Goal: Information Seeking & Learning: Learn about a topic

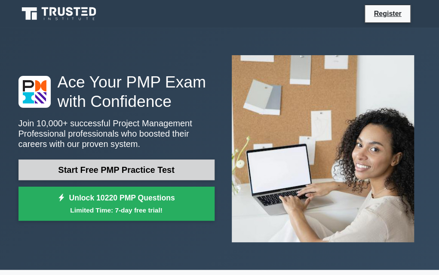
click at [127, 172] on link "Start Free PMP Practice Test" at bounding box center [117, 169] width 196 height 21
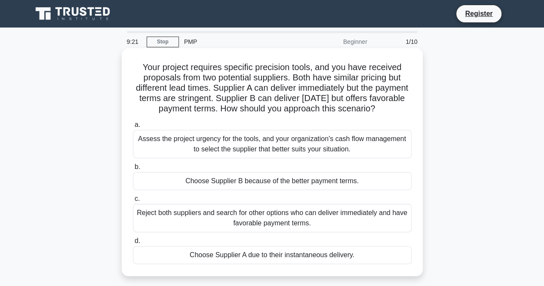
click at [232, 154] on div "Assess the project urgency for the tools, and your organization's cash flow man…" at bounding box center [272, 144] width 279 height 28
click at [133, 128] on input "a. Assess the project urgency for the tools, and your organization's cash flow …" at bounding box center [133, 125] width 0 height 6
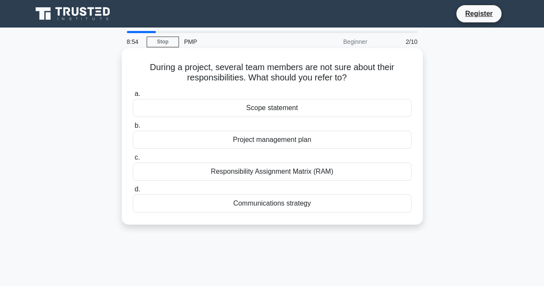
click at [244, 114] on div "Scope statement" at bounding box center [272, 108] width 279 height 18
click at [133, 97] on input "a. Scope statement" at bounding box center [133, 94] width 0 height 6
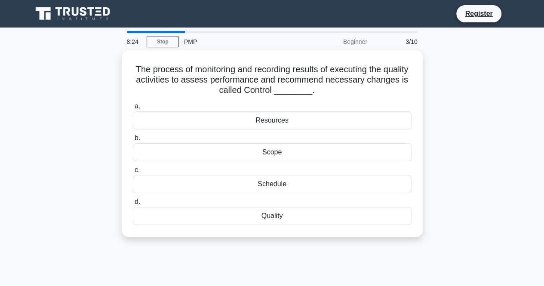
click at [260, 239] on div "The process of monitoring and recording results of executing the quality activi…" at bounding box center [272, 148] width 491 height 197
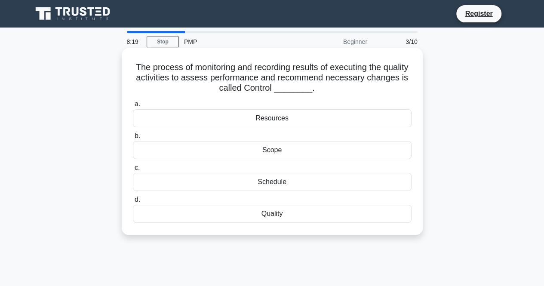
click at [273, 211] on div "Quality" at bounding box center [272, 214] width 279 height 18
click at [133, 203] on input "d. Quality" at bounding box center [133, 200] width 0 height 6
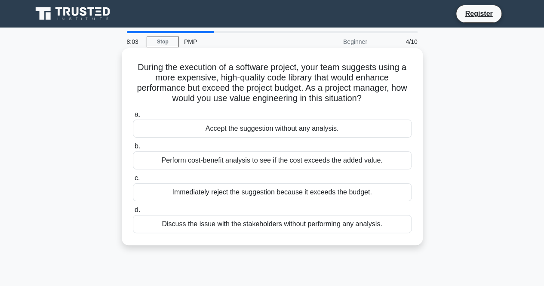
click at [230, 166] on div "Perform cost-benefit analysis to see if the cost exceeds the added value." at bounding box center [272, 160] width 279 height 18
click at [133, 149] on input "b. Perform cost-benefit analysis to see if the cost exceeds the added value." at bounding box center [133, 147] width 0 height 6
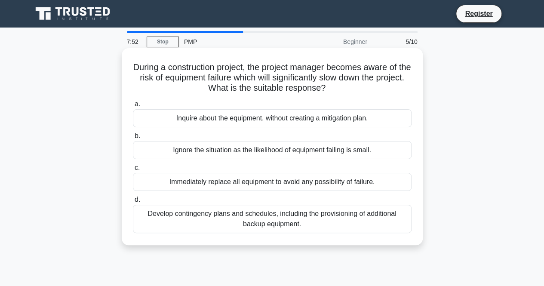
click at [241, 213] on div "Develop contingency plans and schedules, including the provisioning of addition…" at bounding box center [272, 219] width 279 height 28
click at [133, 203] on input "d. Develop contingency plans and schedules, including the provisioning of addit…" at bounding box center [133, 200] width 0 height 6
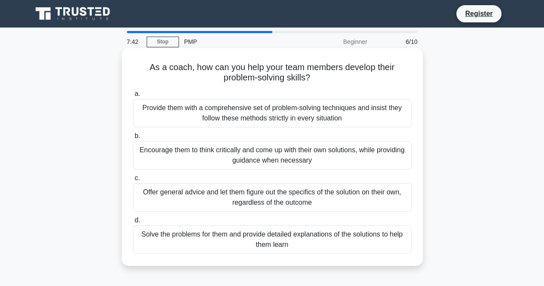
click at [183, 154] on div "Encourage them to think critically and come up with their own solutions, while …" at bounding box center [272, 155] width 279 height 28
click at [133, 139] on input "b. Encourage them to think critically and come up with their own solutions, whi…" at bounding box center [133, 136] width 0 height 6
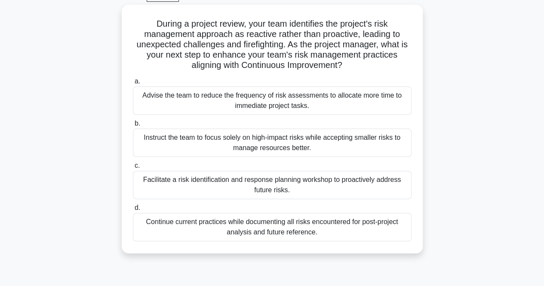
scroll to position [46, 0]
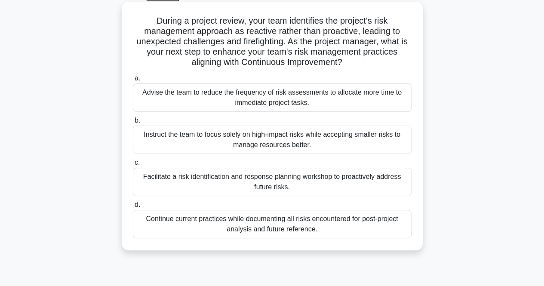
click at [174, 178] on div "Facilitate a risk identification and response planning workshop to proactively …" at bounding box center [272, 182] width 279 height 28
click at [133, 166] on input "c. Facilitate a risk identification and response planning workshop to proactive…" at bounding box center [133, 163] width 0 height 6
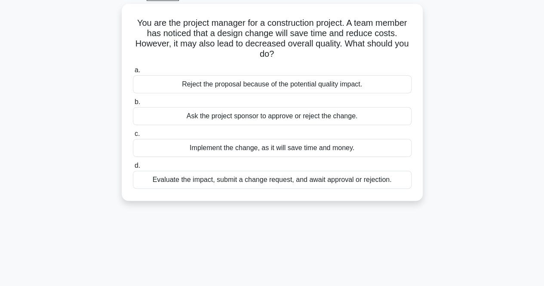
scroll to position [0, 0]
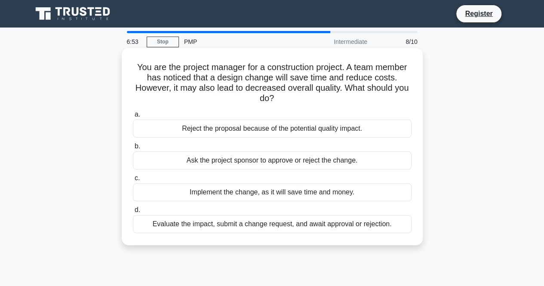
click at [217, 219] on div "Evaluate the impact, submit a change request, and await approval or rejection." at bounding box center [272, 224] width 279 height 18
click at [133, 213] on input "d. Evaluate the impact, submit a change request, and await approval or rejectio…" at bounding box center [133, 210] width 0 height 6
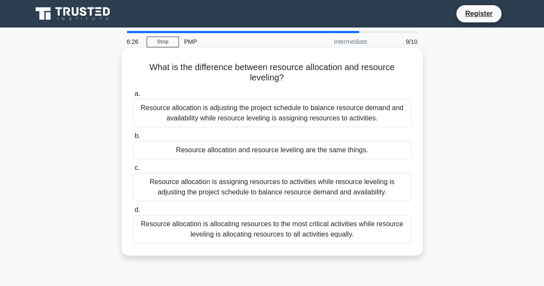
click at [143, 196] on div "Resource allocation is assigning resources to activities while resource levelin…" at bounding box center [272, 187] width 279 height 28
click at [133, 171] on input "c. Resource allocation is assigning resources to activities while resource leve…" at bounding box center [133, 168] width 0 height 6
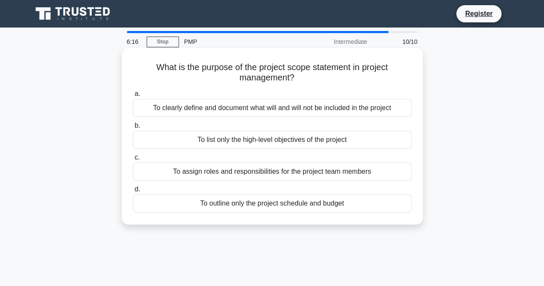
click at [187, 110] on div "To clearly define and document what will and will not be included in the project" at bounding box center [272, 108] width 279 height 18
click at [133, 97] on input "a. To clearly define and document what will and will not be included in the pro…" at bounding box center [133, 94] width 0 height 6
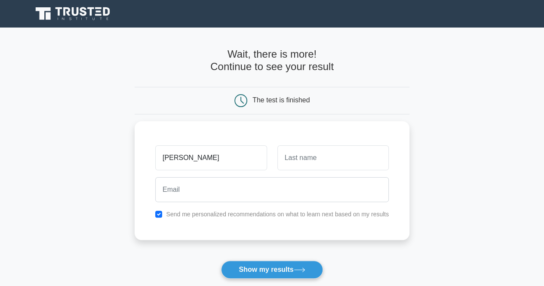
type input "jamal"
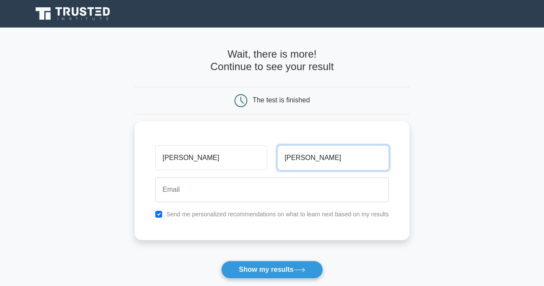
type input "mohd"
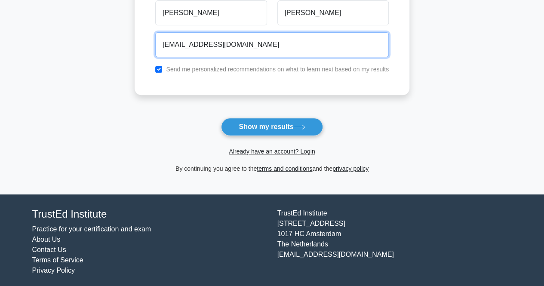
scroll to position [145, 0]
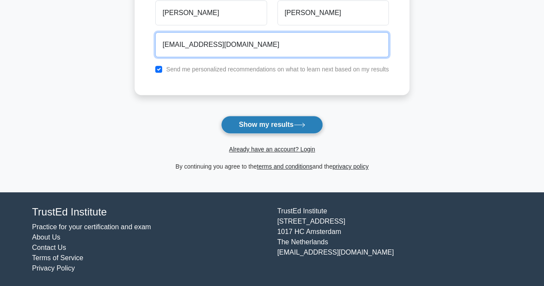
type input "jamalmurudker@gmail.com"
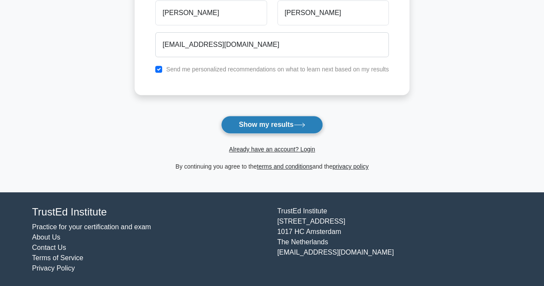
click at [241, 125] on button "Show my results" at bounding box center [272, 125] width 102 height 18
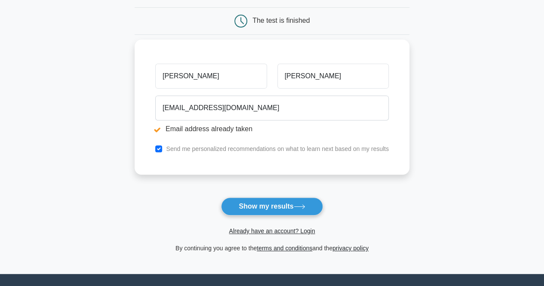
scroll to position [117, 0]
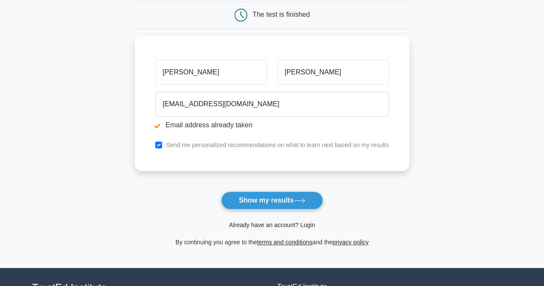
click at [266, 225] on link "Already have an account? Login" at bounding box center [272, 225] width 86 height 7
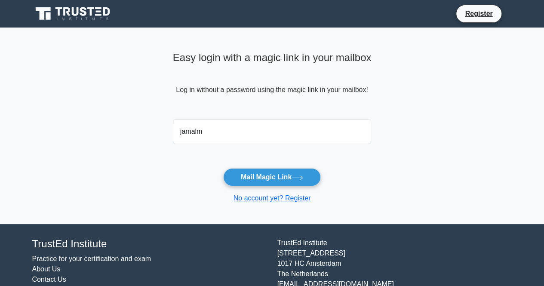
type input "[EMAIL_ADDRESS][DOMAIN_NAME]"
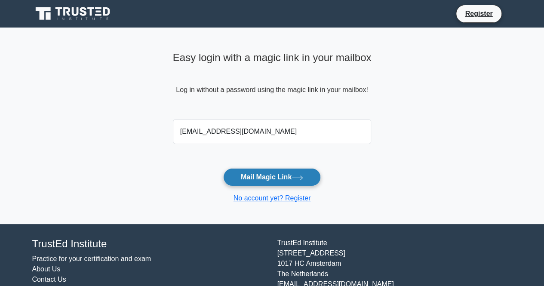
click at [255, 172] on button "Mail Magic Link" at bounding box center [272, 177] width 98 height 18
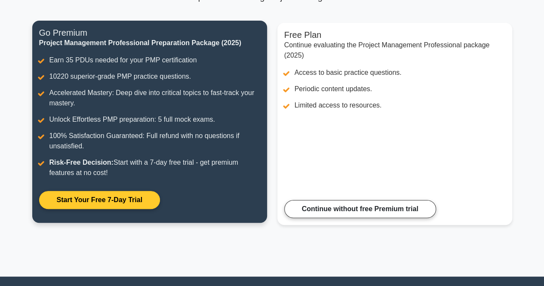
scroll to position [96, 0]
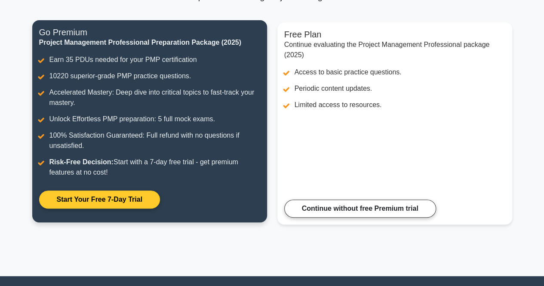
click at [121, 194] on link "Start Your Free 7-Day Trial" at bounding box center [99, 200] width 121 height 18
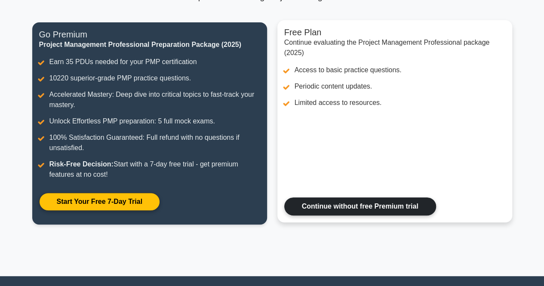
click at [321, 213] on link "Continue without free Premium trial" at bounding box center [360, 207] width 152 height 18
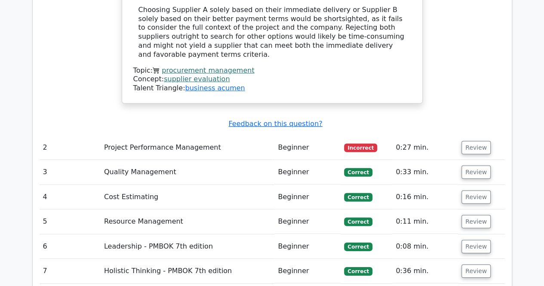
scroll to position [1192, 0]
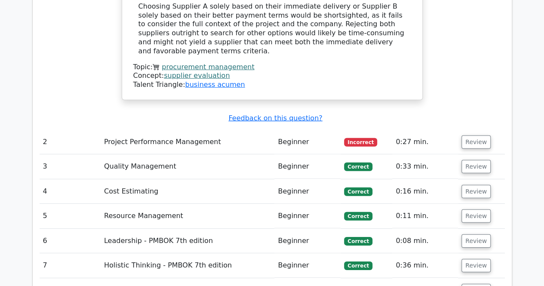
click at [171, 130] on td "Project Performance Management" at bounding box center [188, 142] width 174 height 25
click at [479, 136] on button "Review" at bounding box center [476, 142] width 29 height 13
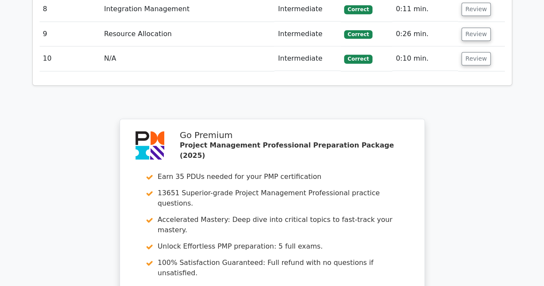
scroll to position [1985, 0]
